Goal: Navigation & Orientation: Find specific page/section

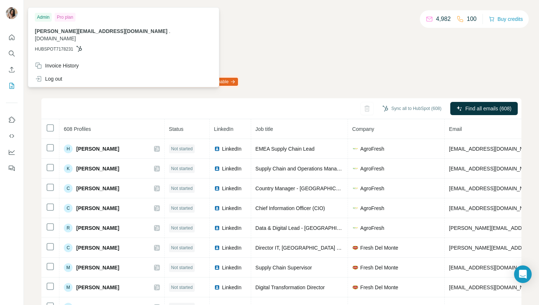
click at [12, 17] on img at bounding box center [12, 13] width 12 height 12
click at [41, 16] on div "Admin" at bounding box center [43, 17] width 17 height 9
click at [59, 35] on div "[PERSON_NAME][EMAIL_ADDRESS][DOMAIN_NAME] . [DOMAIN_NAME] HUBSPOT7178231" at bounding box center [123, 39] width 177 height 25
click at [429, 23] on div "4,982" at bounding box center [437, 19] width 25 height 9
click at [14, 39] on icon "Quick start" at bounding box center [11, 37] width 7 height 7
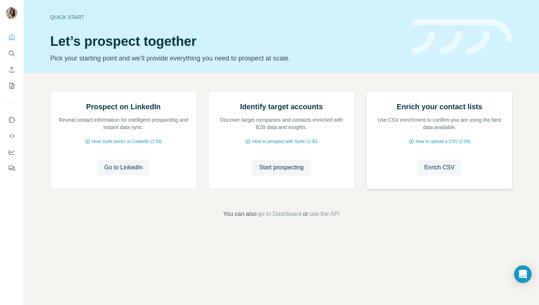
scroll to position [12, 0]
click at [281, 218] on span "go to Dashboard" at bounding box center [279, 214] width 43 height 9
